Goal: Transaction & Acquisition: Purchase product/service

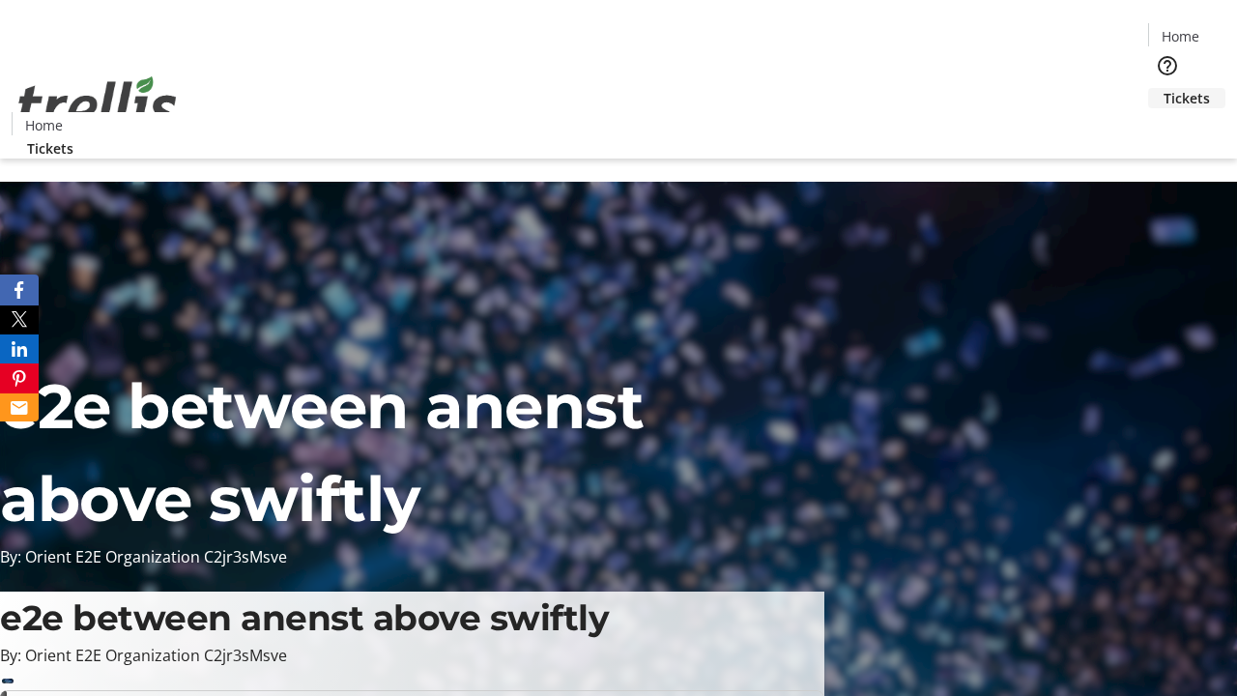
click at [1164, 88] on span "Tickets" at bounding box center [1187, 98] width 46 height 20
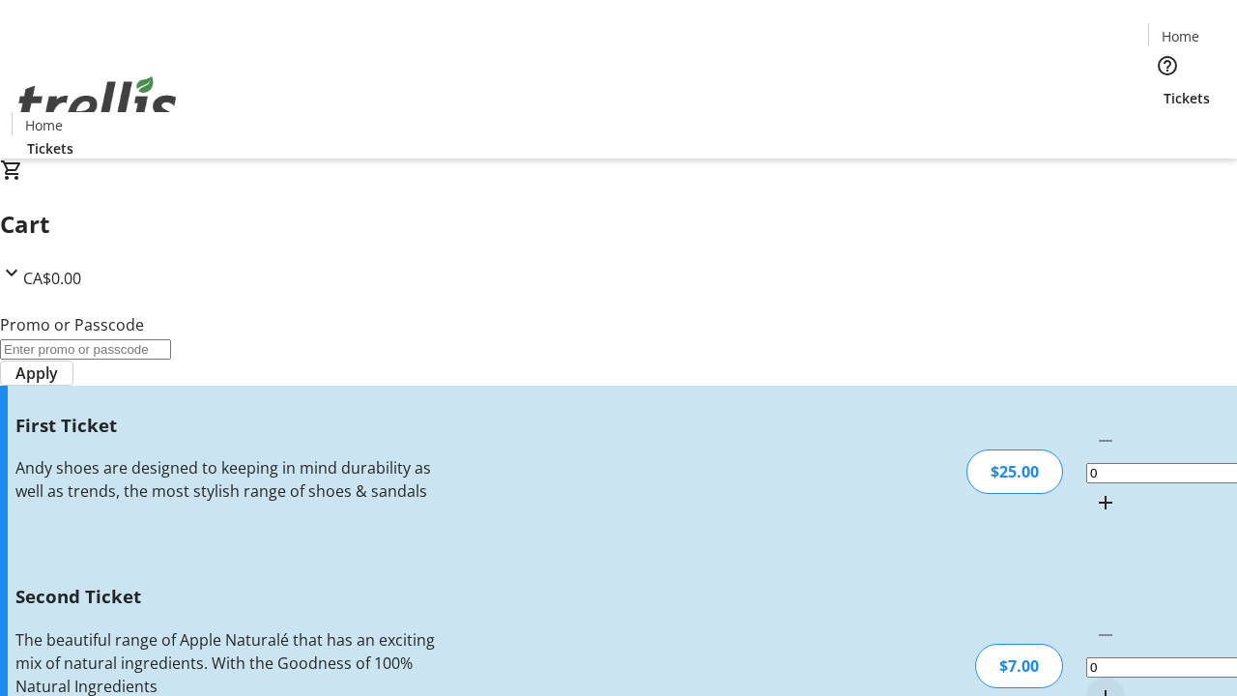
click at [1094, 491] on mat-icon "Increment by one" at bounding box center [1105, 502] width 23 height 23
type input "1"
click at [1094, 685] on mat-icon "Increment by one" at bounding box center [1105, 696] width 23 height 23
type input "2"
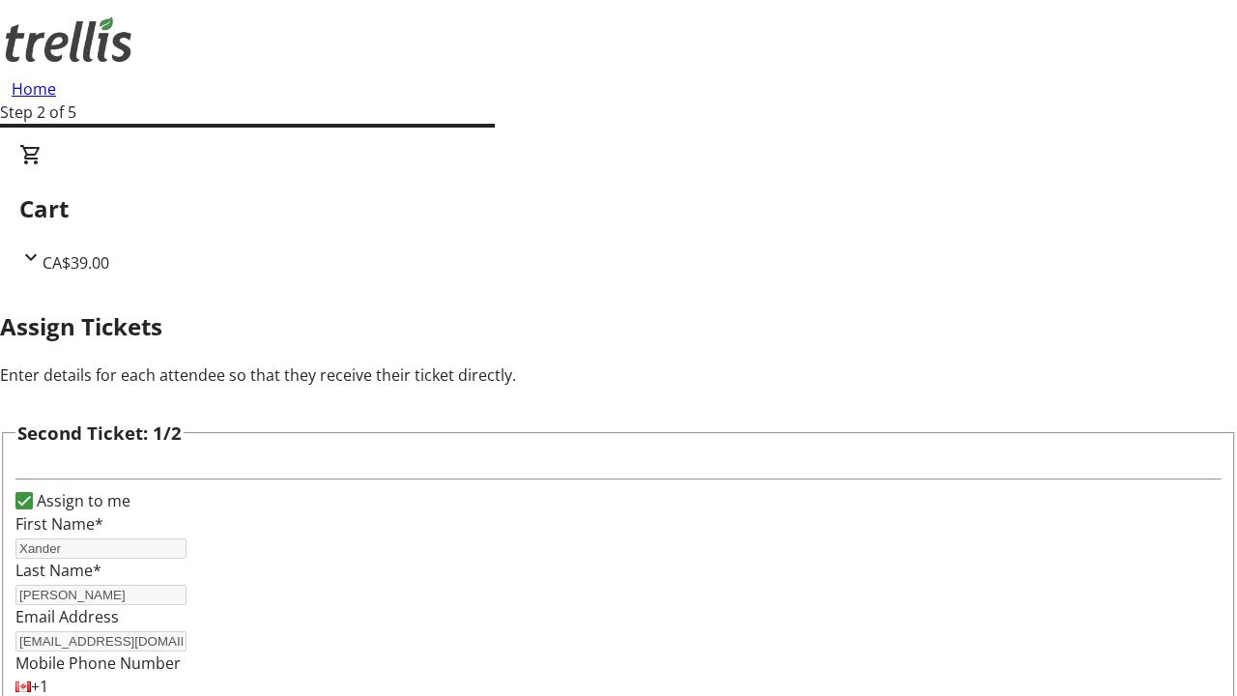
type input "Jada"
type input "[PERSON_NAME]"
type input "[EMAIL_ADDRESS][DOMAIN_NAME]"
